Goal: Communication & Community: Answer question/provide support

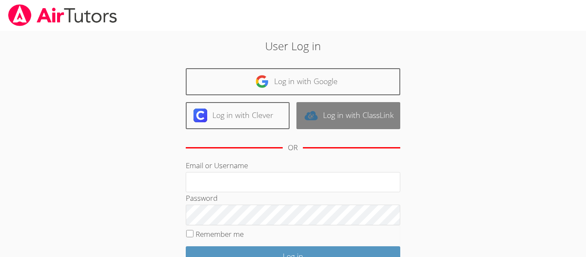
click at [337, 108] on link "Log in with ClassLink" at bounding box center [348, 115] width 104 height 27
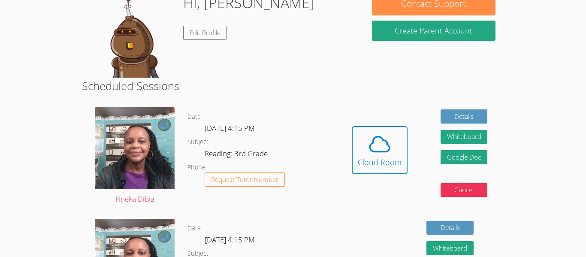
scroll to position [94, 0]
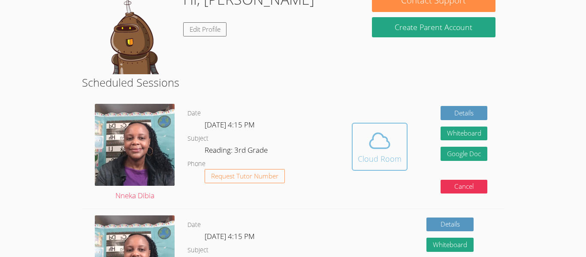
click at [386, 135] on icon at bounding box center [380, 141] width 24 height 24
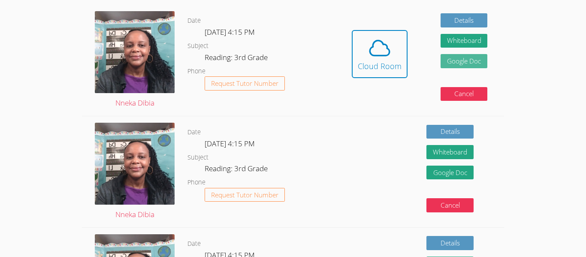
scroll to position [184, 0]
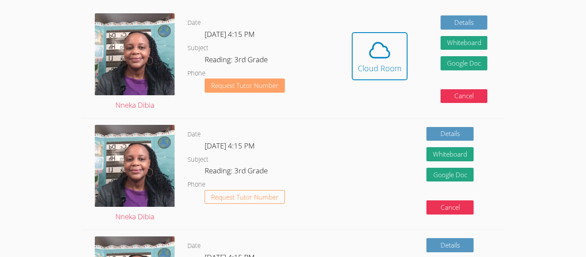
click at [243, 84] on span "Request Tutor Number" at bounding box center [244, 85] width 67 height 6
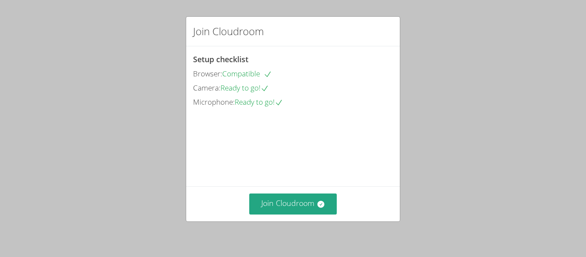
scroll to position [59, 0]
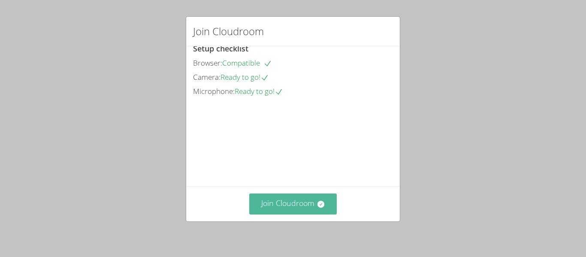
click at [300, 204] on button "Join Cloudroom" at bounding box center [293, 203] width 88 height 21
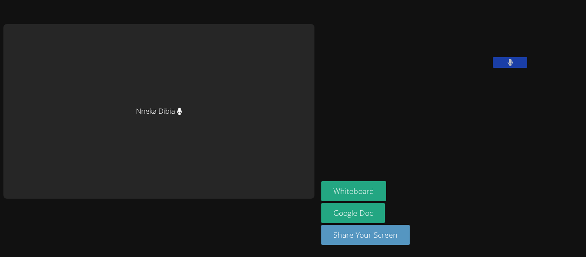
click at [493, 68] on button at bounding box center [510, 62] width 34 height 11
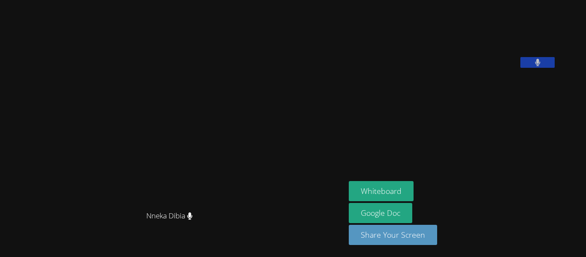
click at [540, 66] on icon at bounding box center [538, 62] width 6 height 7
click at [542, 66] on icon at bounding box center [537, 62] width 9 height 7
click at [540, 66] on icon at bounding box center [538, 62] width 6 height 7
click at [542, 66] on icon at bounding box center [537, 62] width 9 height 7
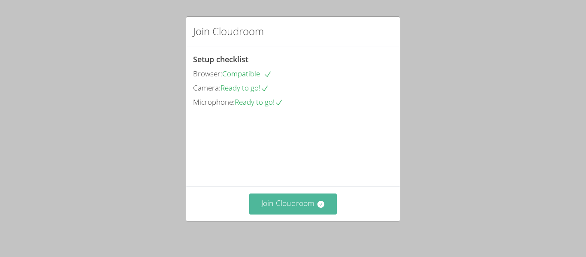
click at [290, 207] on button "Join Cloudroom" at bounding box center [293, 203] width 88 height 21
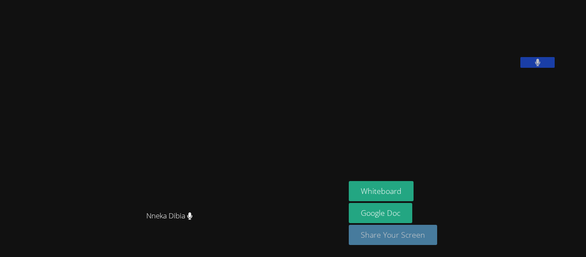
click at [382, 228] on button "Share Your Screen" at bounding box center [393, 235] width 88 height 20
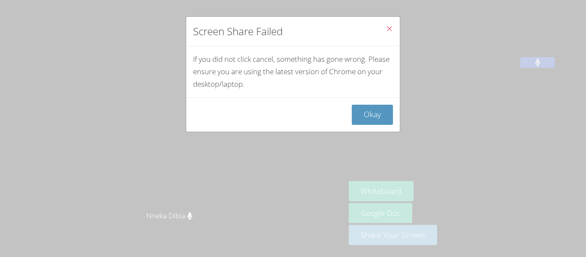
click at [373, 104] on div "Okay" at bounding box center [293, 114] width 214 height 34
click at [375, 111] on button "Okay" at bounding box center [372, 115] width 41 height 20
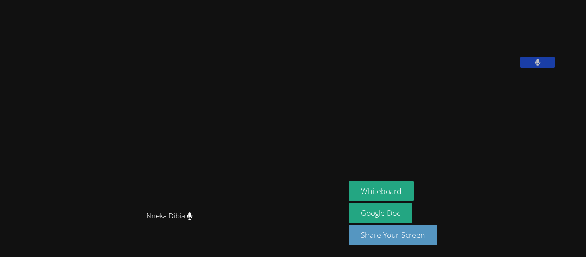
click at [555, 68] on button at bounding box center [537, 62] width 34 height 11
click at [411, 219] on link "Google Doc" at bounding box center [380, 213] width 63 height 20
click at [192, 220] on icon at bounding box center [189, 215] width 5 height 7
click at [193, 222] on span "Nneka Dibia" at bounding box center [169, 216] width 46 height 12
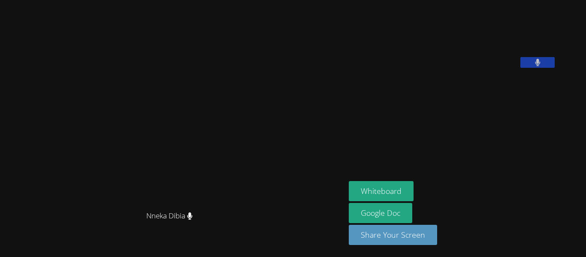
click at [192, 220] on icon at bounding box center [189, 215] width 5 height 7
click at [555, 68] on button at bounding box center [537, 62] width 34 height 11
click at [542, 66] on icon at bounding box center [537, 62] width 9 height 7
click at [236, 122] on video at bounding box center [173, 111] width 129 height 190
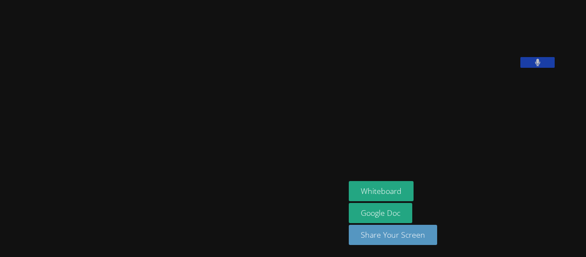
click at [215, 125] on video at bounding box center [173, 111] width 129 height 190
click at [194, 126] on video at bounding box center [173, 111] width 129 height 190
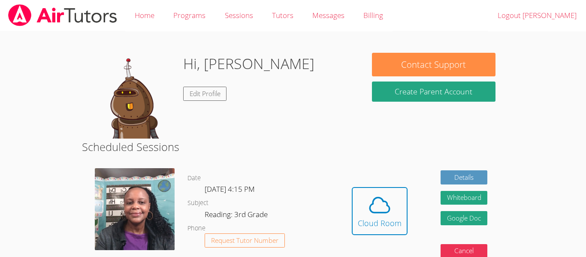
scroll to position [154, 0]
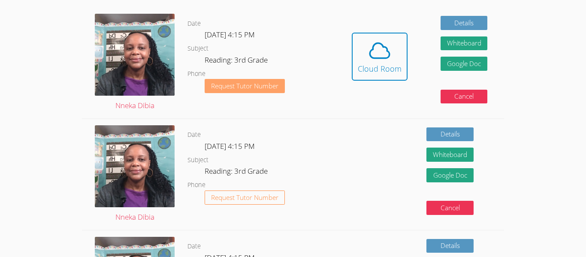
click at [244, 84] on span "Request Tutor Number" at bounding box center [244, 86] width 67 height 6
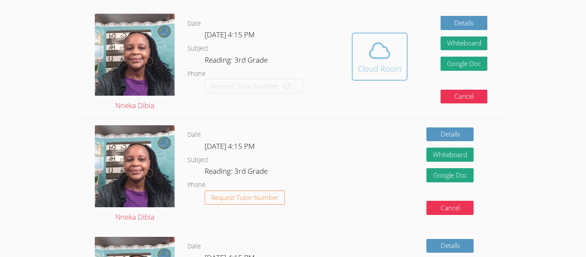
click at [390, 44] on icon at bounding box center [380, 51] width 24 height 24
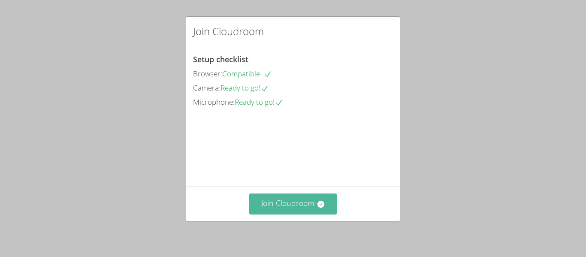
click at [315, 201] on button "Join Cloudroom" at bounding box center [293, 203] width 88 height 21
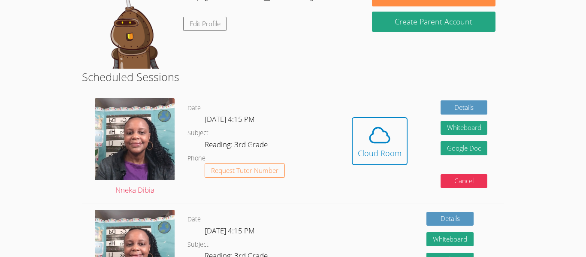
scroll to position [80, 0]
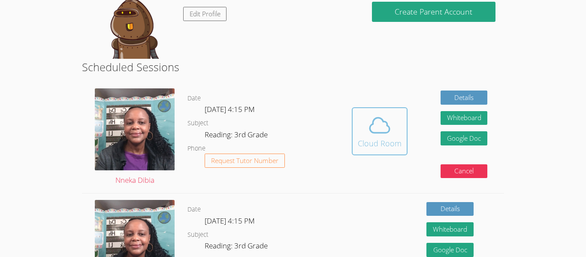
click at [363, 127] on span at bounding box center [380, 125] width 44 height 24
click at [392, 142] on div "Cloud Room" at bounding box center [380, 143] width 44 height 12
click at [356, 130] on button "Cloud Room" at bounding box center [380, 131] width 56 height 48
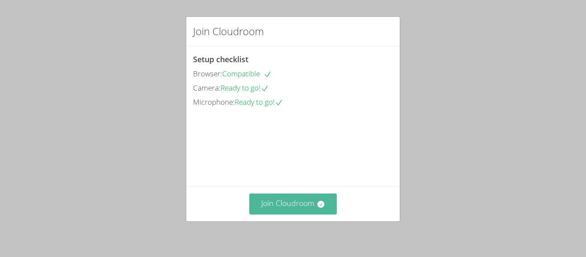
click at [323, 209] on button "Join Cloudroom" at bounding box center [293, 203] width 88 height 21
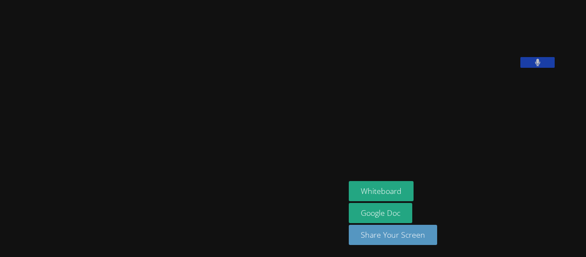
click at [477, 68] on video at bounding box center [413, 35] width 129 height 64
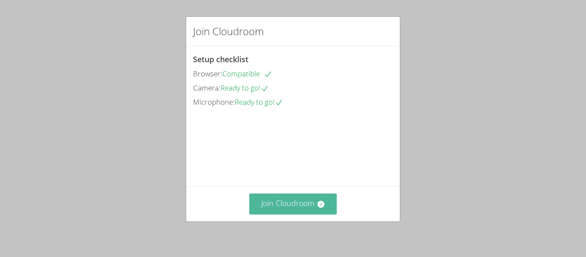
click at [311, 203] on button "Join Cloudroom" at bounding box center [293, 203] width 88 height 21
click at [318, 213] on button "Join Cloudroom" at bounding box center [293, 203] width 88 height 21
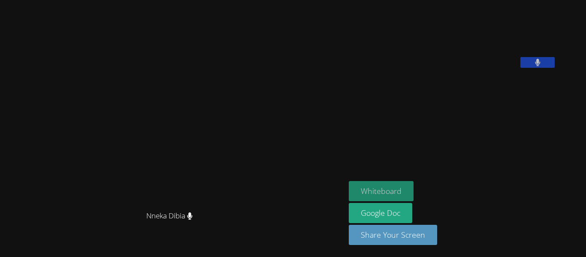
click at [413, 184] on button "Whiteboard" at bounding box center [381, 191] width 65 height 20
